Goal: Transaction & Acquisition: Purchase product/service

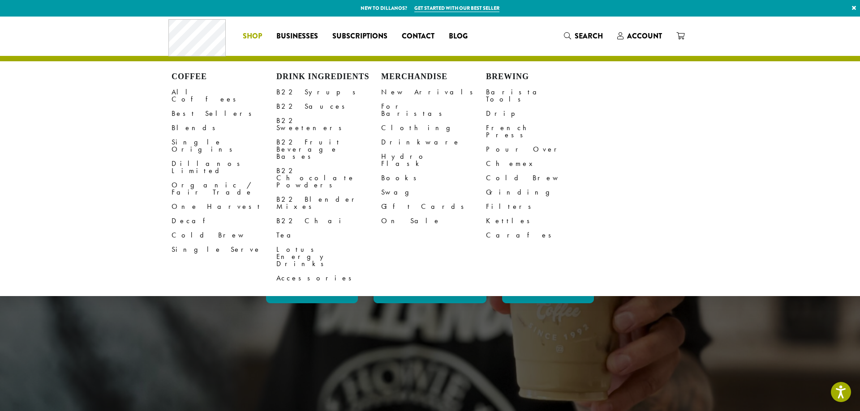
click at [261, 41] on li "Coffee All Coffees Best Sellers Blends Single Origins Dillanos Limited Organic …" at bounding box center [252, 36] width 34 height 14
click at [192, 214] on link "Decaf" at bounding box center [223, 221] width 105 height 14
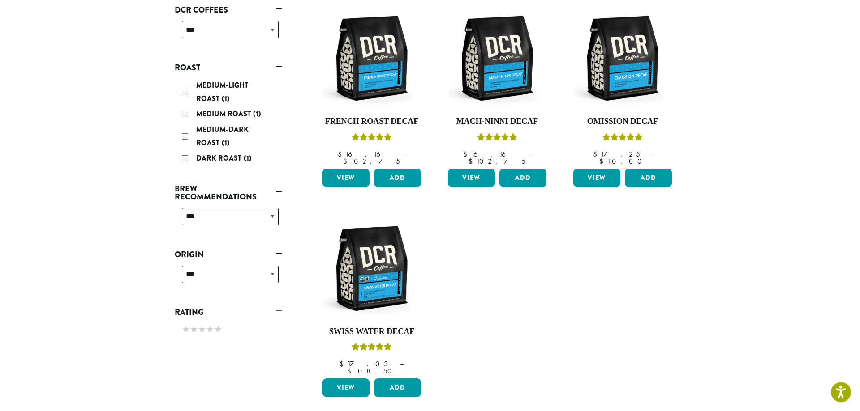
scroll to position [183, 0]
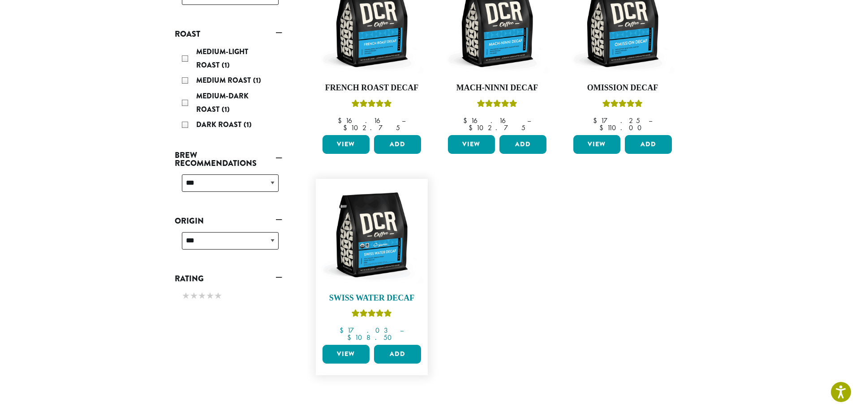
click at [384, 233] on img at bounding box center [371, 235] width 103 height 103
click at [364, 240] on img at bounding box center [371, 235] width 103 height 103
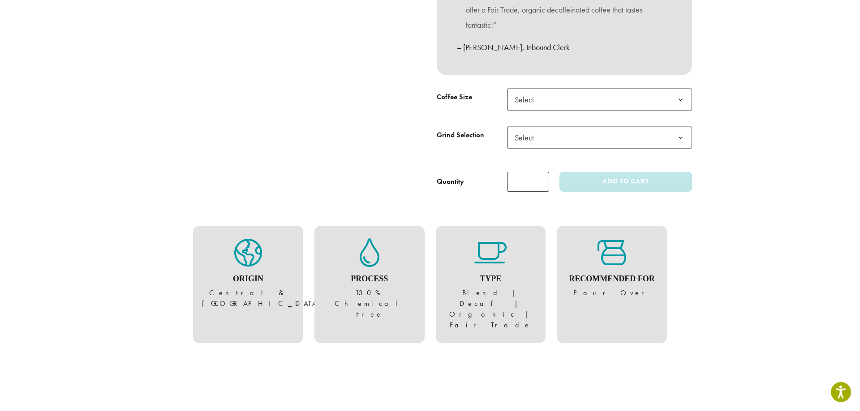
scroll to position [365, 0]
click at [549, 98] on span "Select" at bounding box center [599, 98] width 185 height 22
click at [547, 141] on span "Select" at bounding box center [599, 136] width 185 height 22
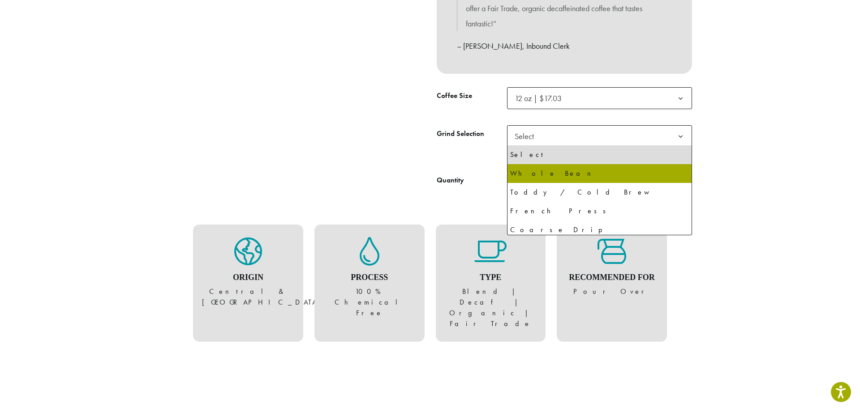
select select "*********"
select select "**********"
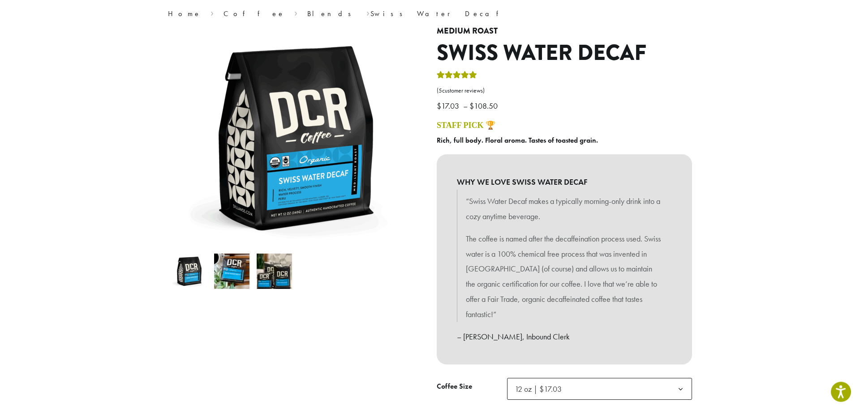
scroll to position [0, 0]
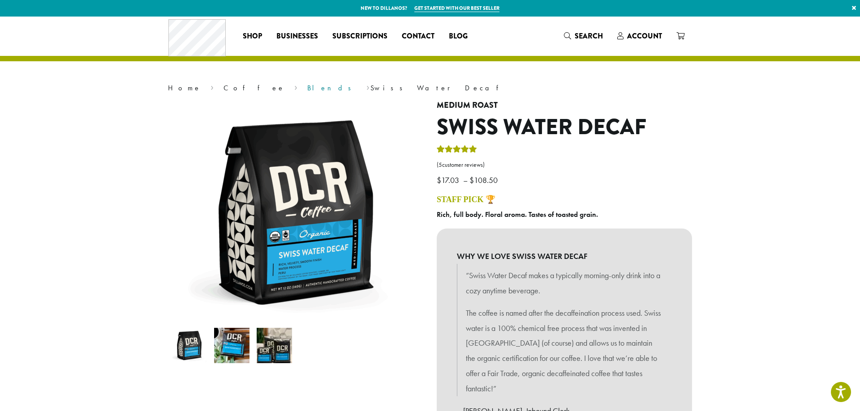
click at [307, 86] on link "Blends" at bounding box center [332, 87] width 50 height 9
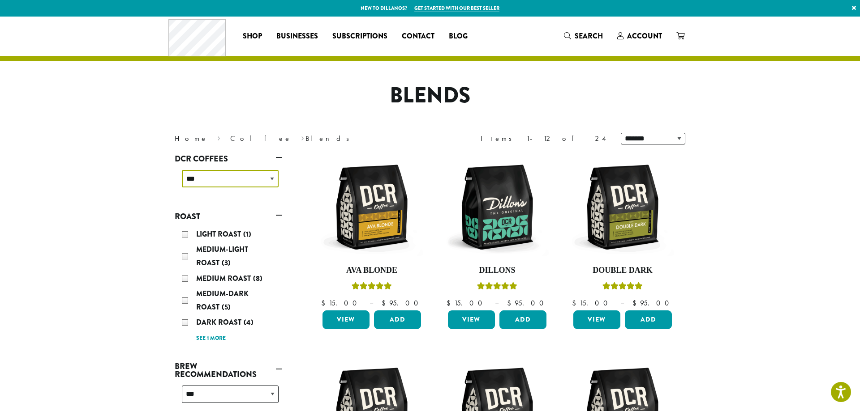
click at [182, 170] on select "**********" at bounding box center [230, 178] width 97 height 17
select select "*****"
click option "*********" at bounding box center [0, 0] width 0 height 0
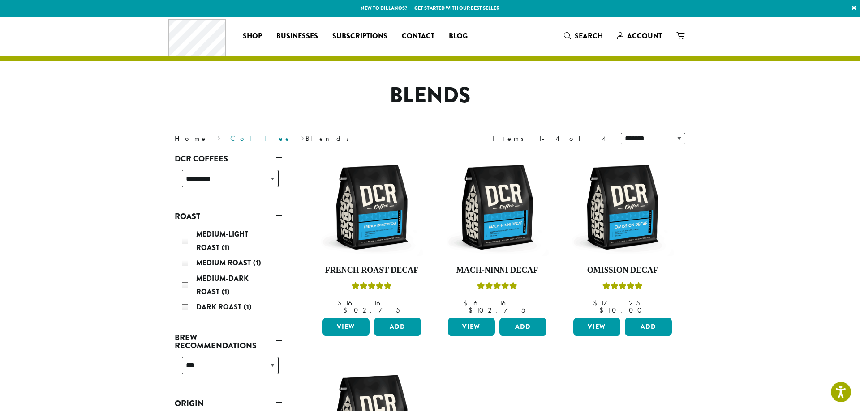
click at [230, 140] on link "Coffee" at bounding box center [260, 138] width 61 height 9
click at [230, 141] on link "Coffee" at bounding box center [260, 138] width 61 height 9
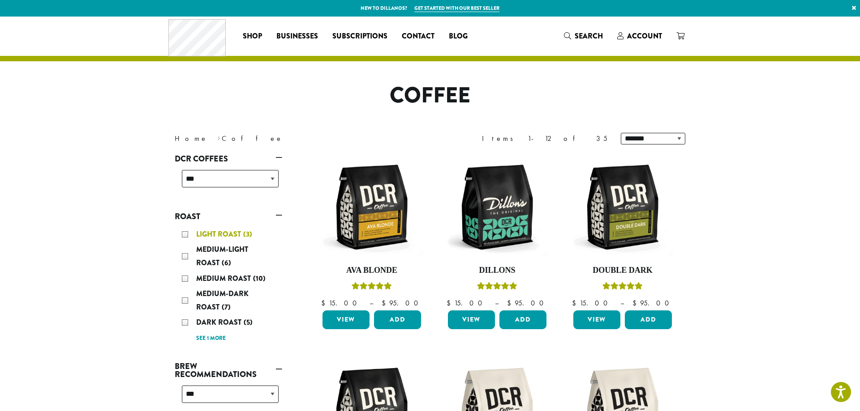
click at [234, 238] on span "Light Roast" at bounding box center [219, 234] width 47 height 10
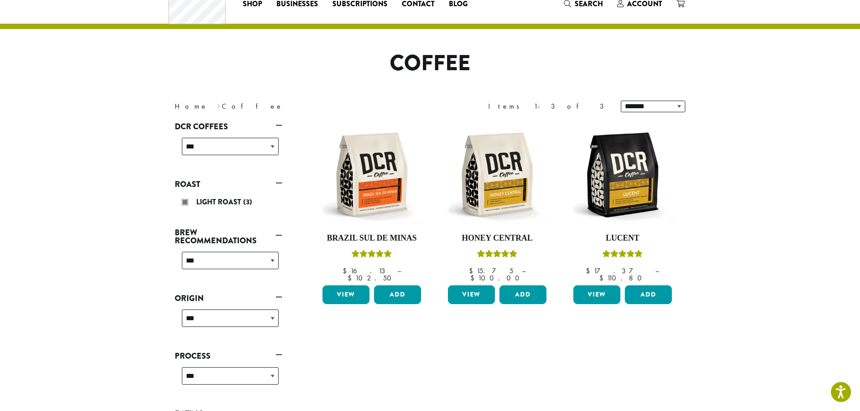
scroll to position [55, 0]
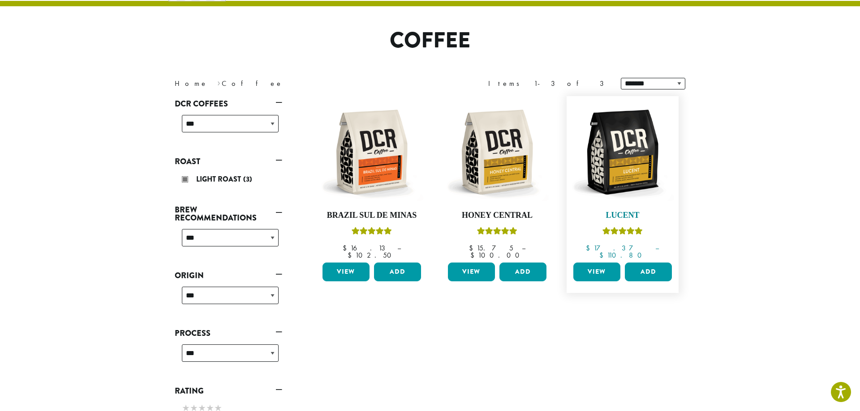
click at [641, 160] on img at bounding box center [622, 152] width 103 height 103
click at [630, 182] on img at bounding box center [622, 152] width 103 height 103
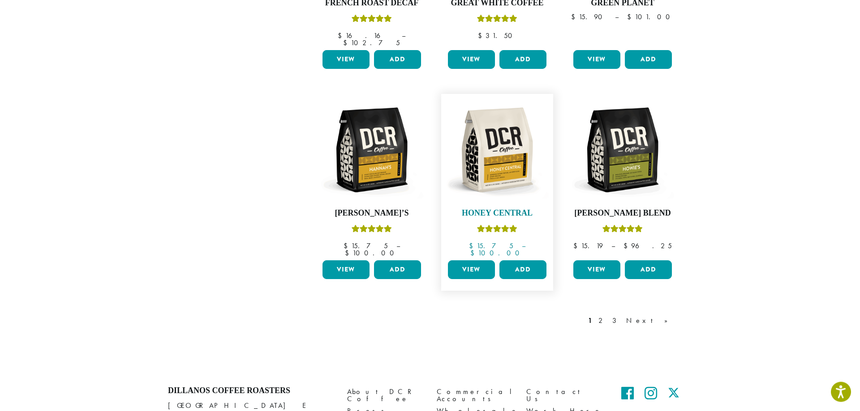
scroll to position [694, 0]
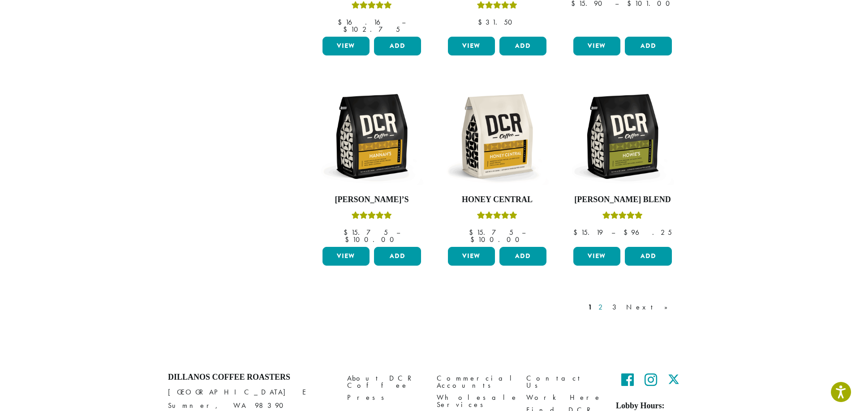
click at [608, 302] on link "2" at bounding box center [601, 307] width 11 height 11
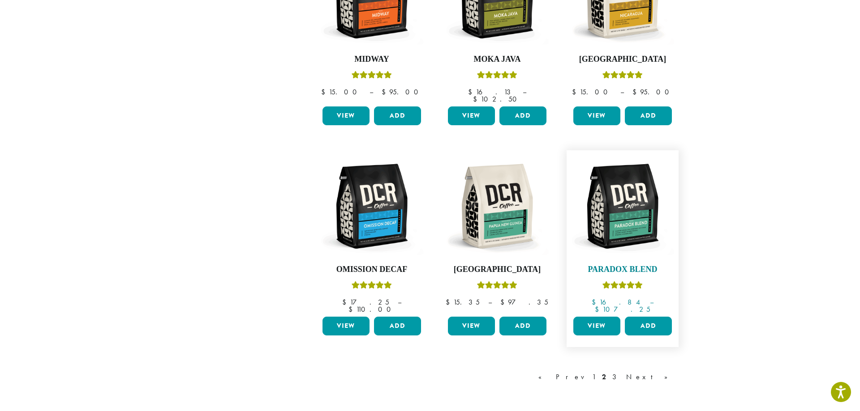
scroll to position [649, 0]
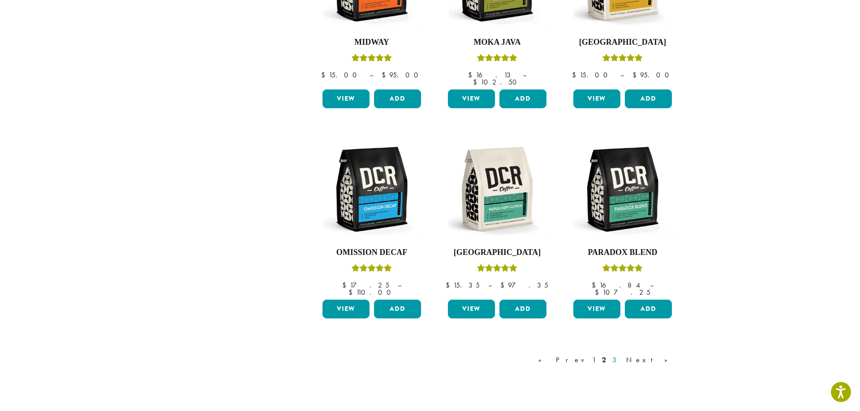
click at [621, 355] on link "3" at bounding box center [615, 360] width 11 height 11
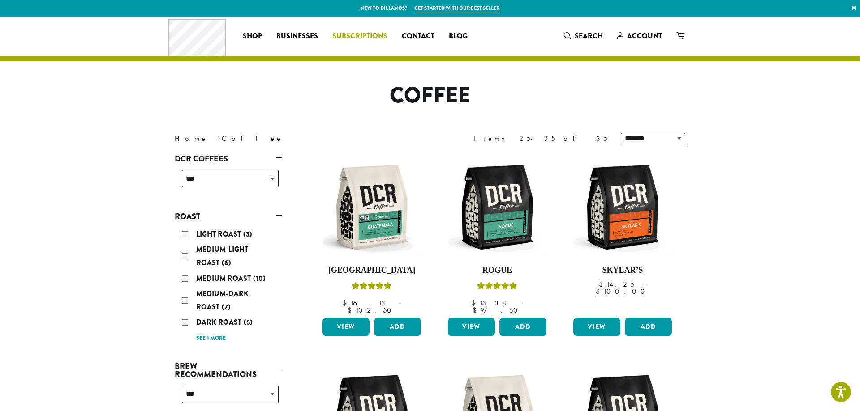
click at [366, 34] on span "Subscriptions" at bounding box center [359, 36] width 55 height 11
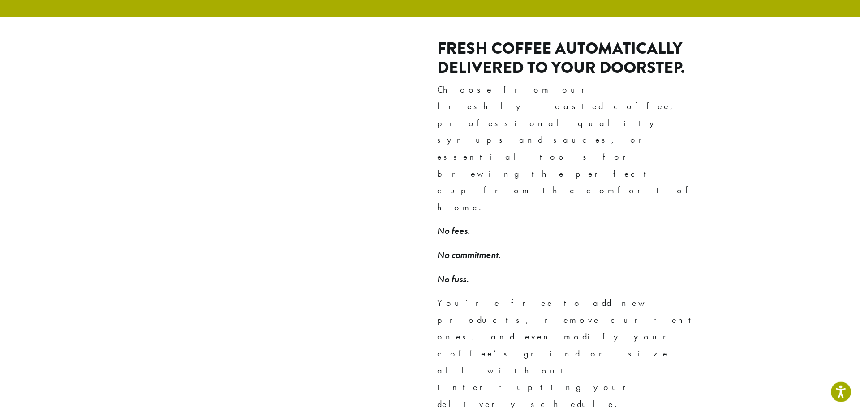
scroll to position [594, 0]
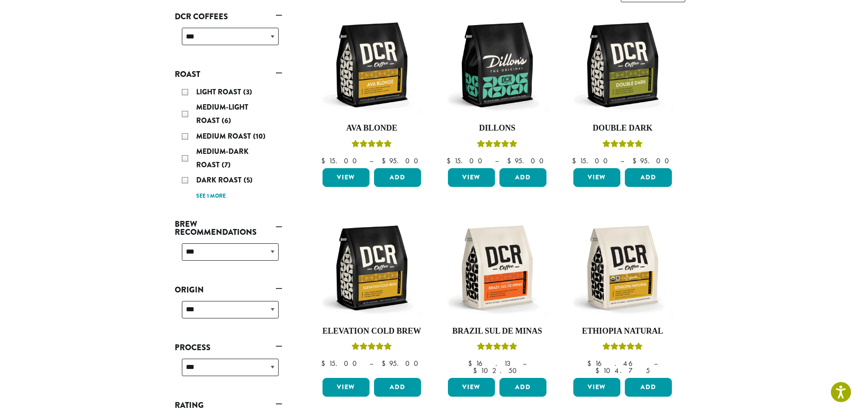
scroll to position [137, 0]
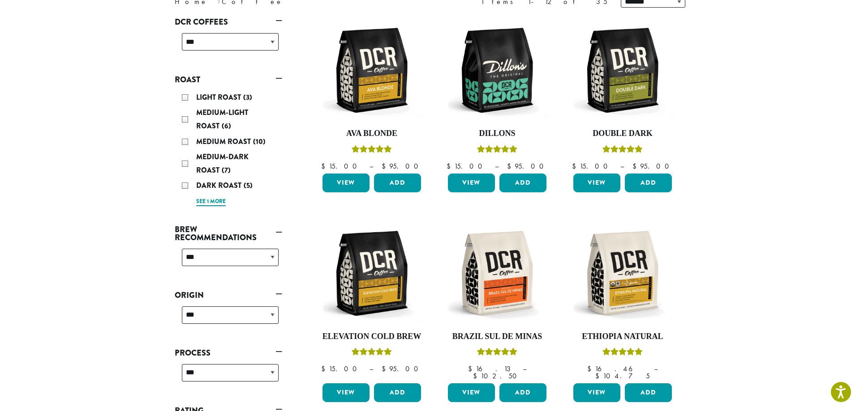
click at [210, 201] on link "See 1 more" at bounding box center [211, 201] width 30 height 9
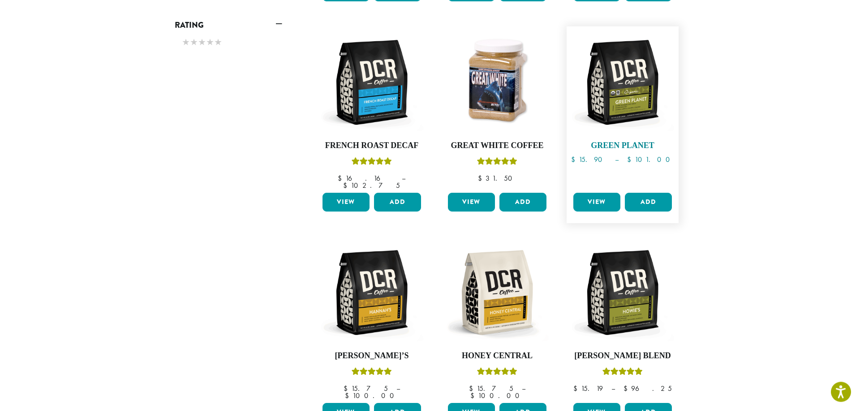
scroll to position [689, 0]
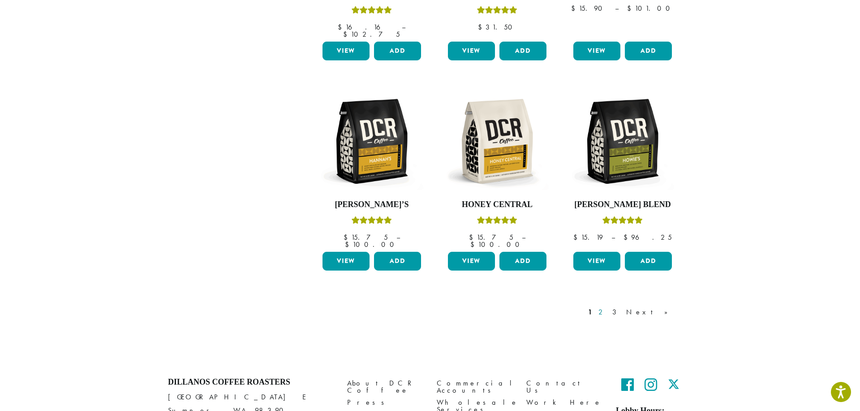
click at [608, 307] on link "2" at bounding box center [601, 312] width 11 height 11
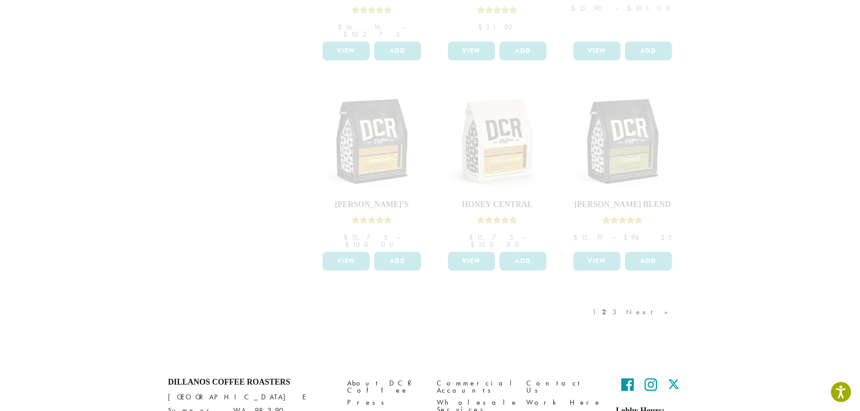
click at [637, 300] on div "1 2 3 Next »" at bounding box center [634, 321] width 88 height 42
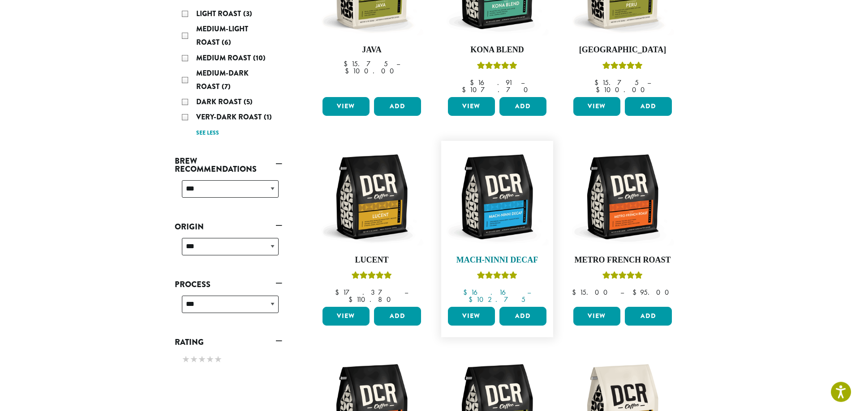
scroll to position [228, 0]
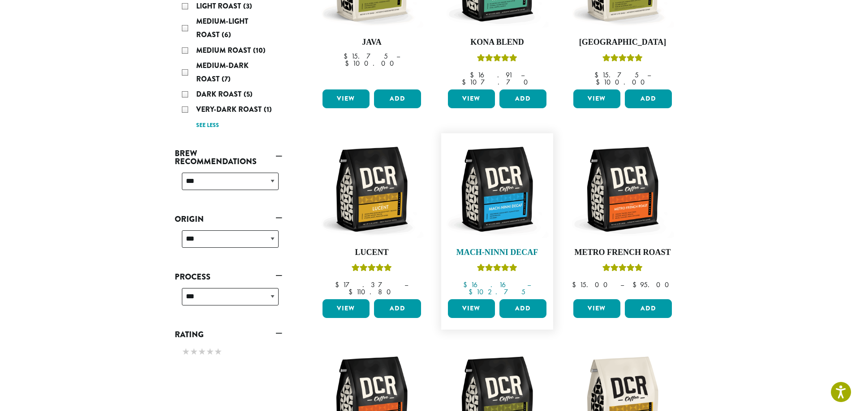
click at [490, 205] on img at bounding box center [496, 189] width 103 height 103
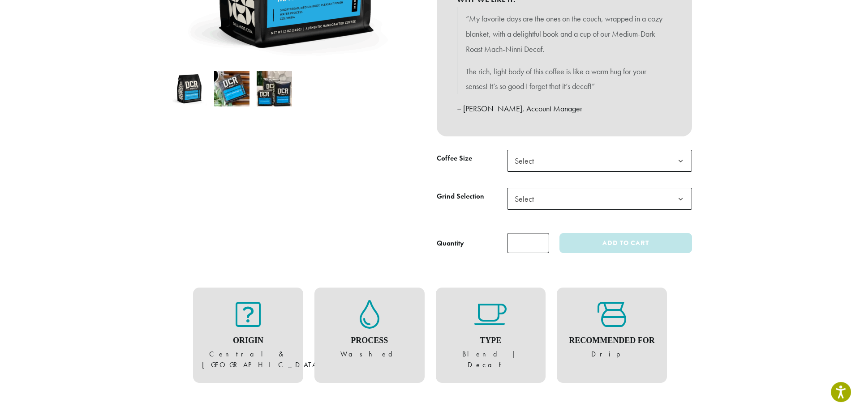
scroll to position [336, 0]
